Goal: Navigation & Orientation: Find specific page/section

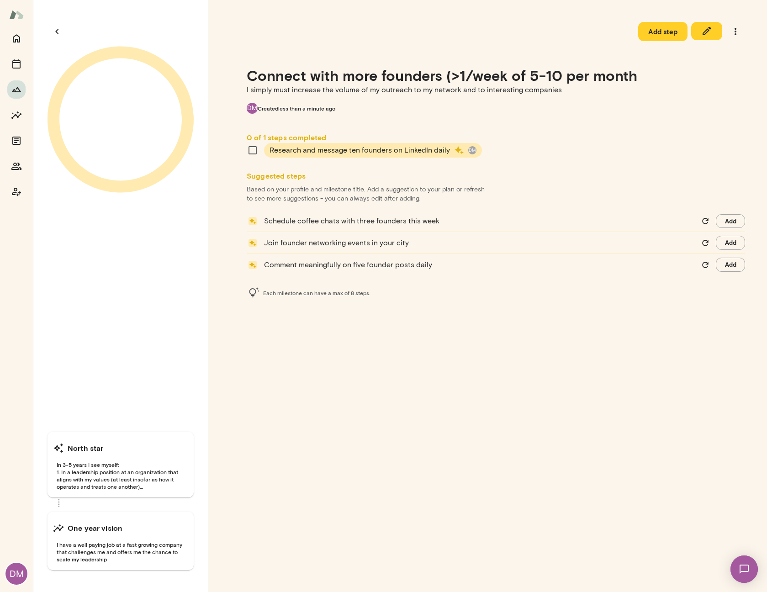
click at [140, 45] on icon at bounding box center [120, 119] width 146 height 149
click at [61, 33] on icon "button" at bounding box center [57, 31] width 11 height 11
